Goal: Information Seeking & Learning: Learn about a topic

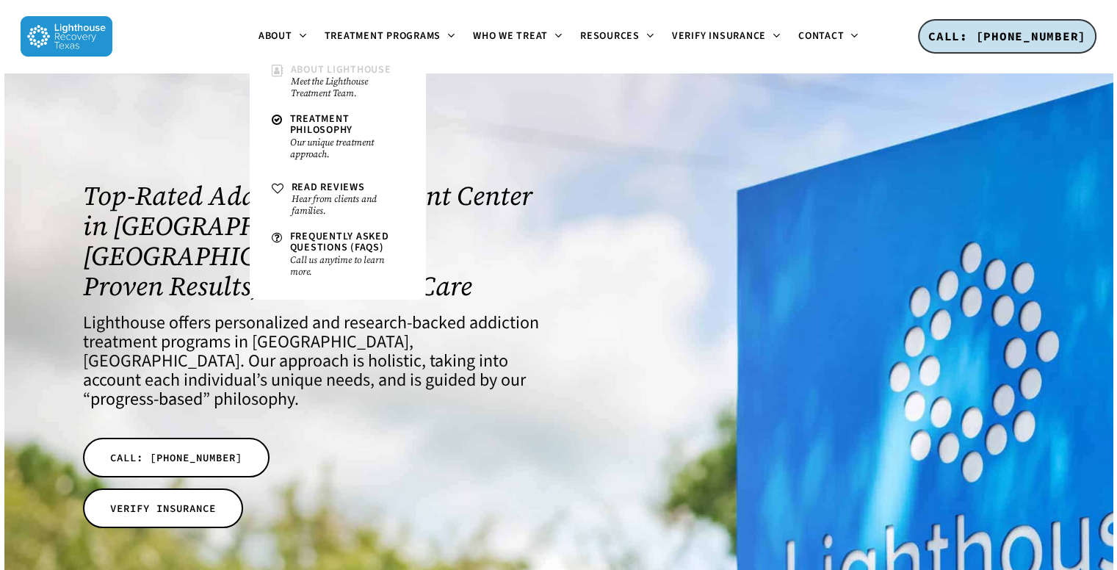
click at [309, 77] on small "Meet the Lighthouse Treatment Team." at bounding box center [347, 88] width 113 height 24
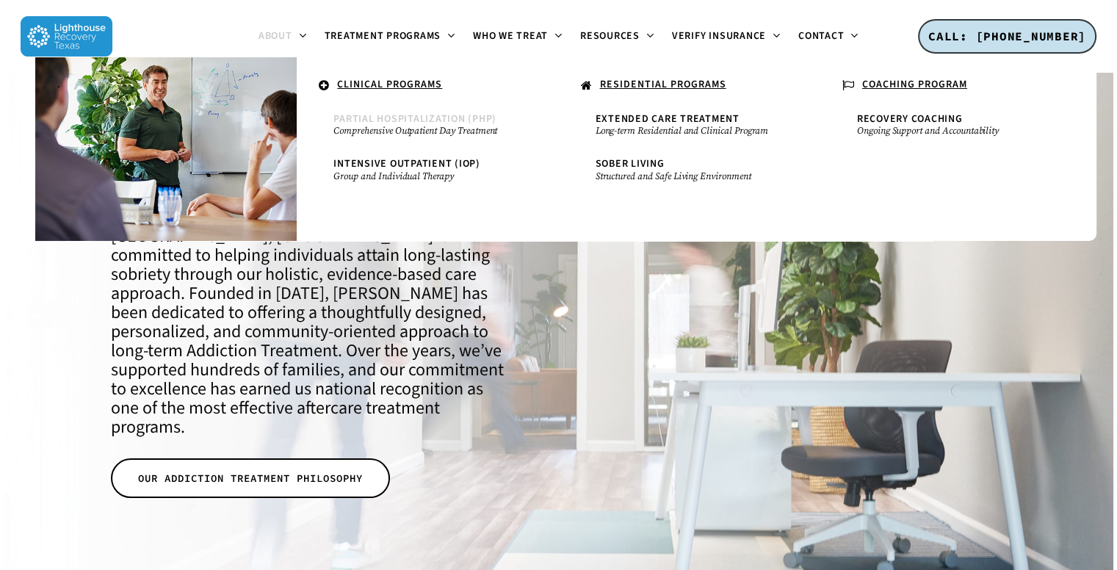
click at [419, 126] on small "Comprehensive Outpatient Day Treatment" at bounding box center [428, 131] width 188 height 12
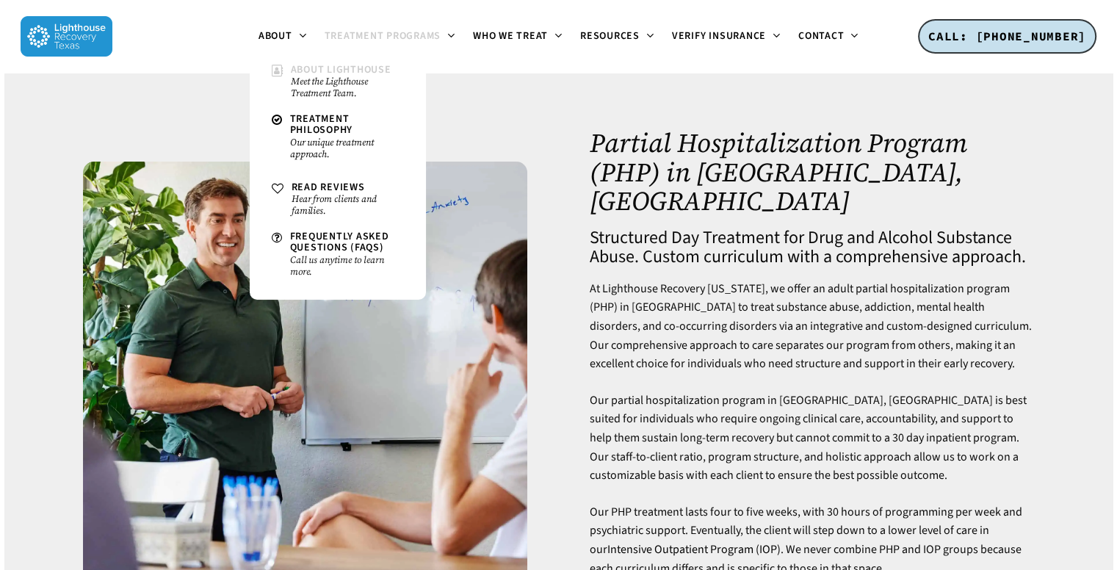
click at [309, 67] on span "About Lighthouse" at bounding box center [341, 69] width 101 height 15
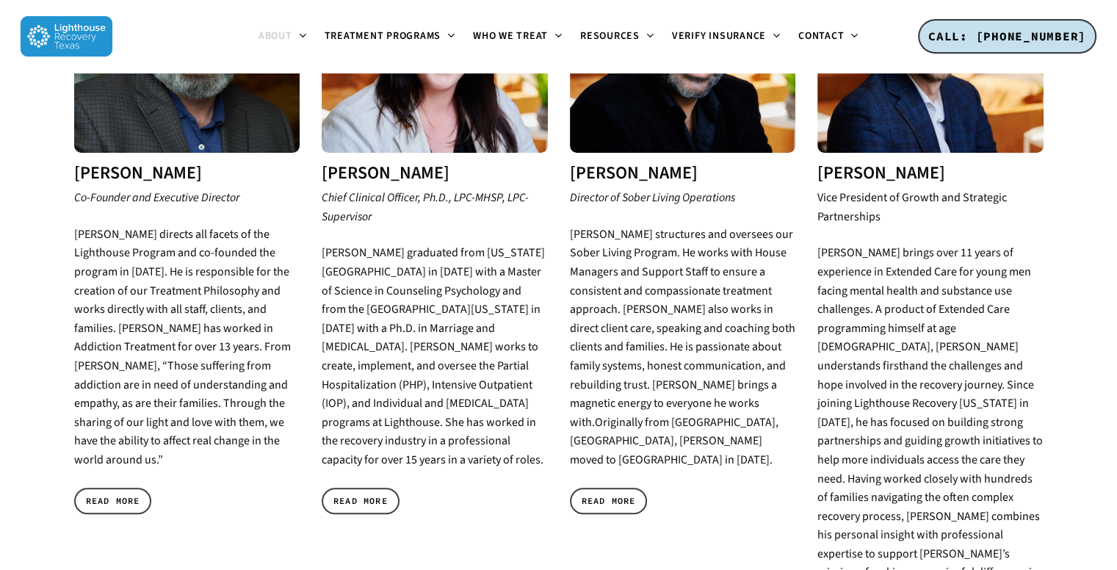
scroll to position [705, 0]
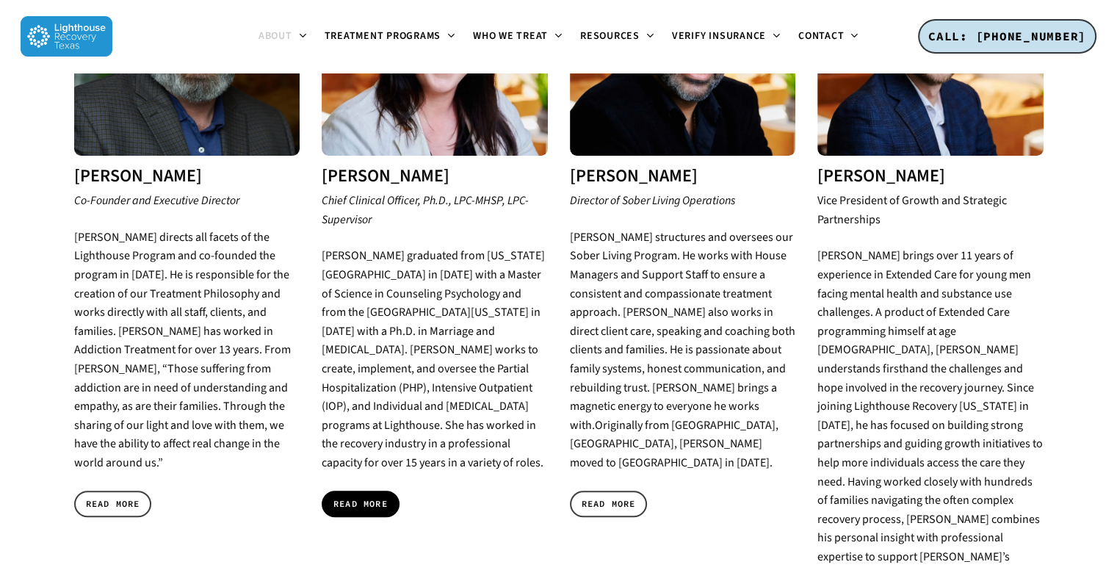
click at [334, 497] on span "READ MORE" at bounding box center [361, 504] width 54 height 15
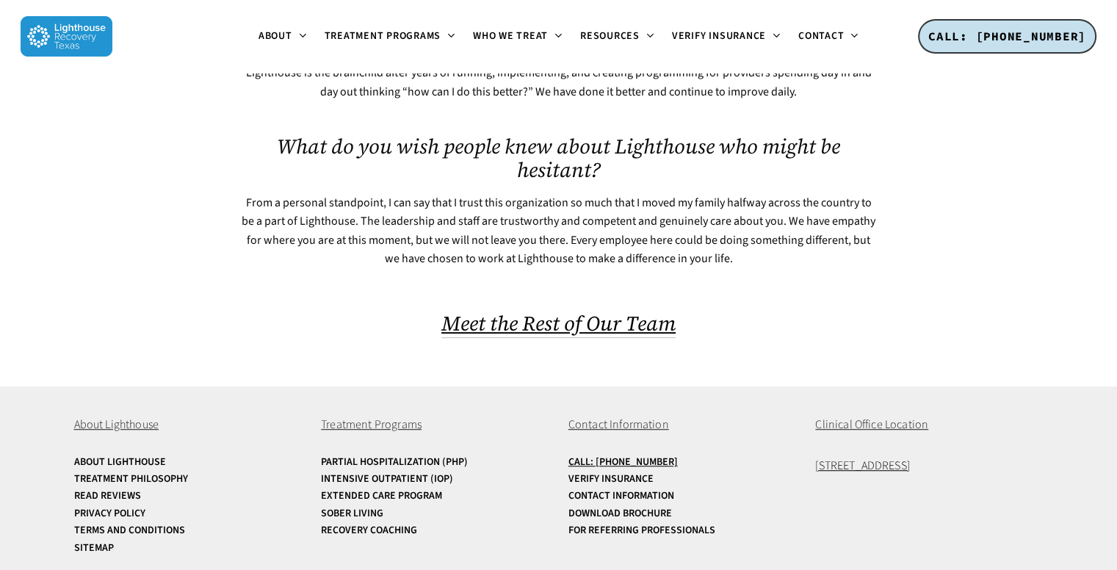
scroll to position [985, 0]
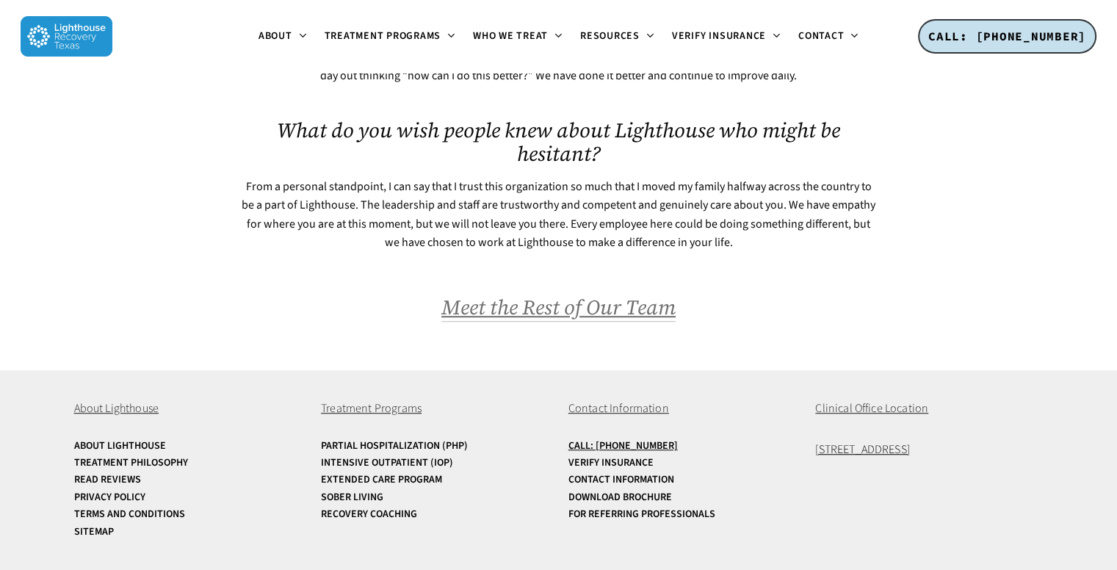
click at [586, 304] on span "Meet the Rest of Our Team" at bounding box center [559, 307] width 234 height 28
